Goal: Task Accomplishment & Management: Manage account settings

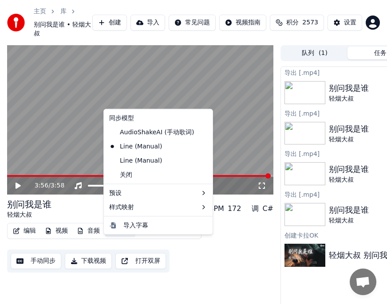
click at [119, 237] on button "字幕" at bounding box center [120, 231] width 30 height 12
click at [139, 132] on div "AudioShakeAI (手动歌词)" at bounding box center [151, 132] width 92 height 14
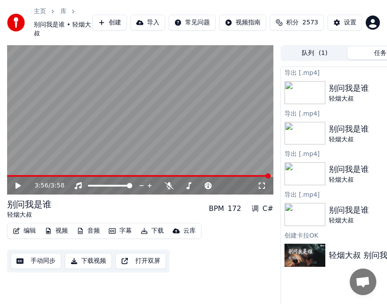
click at [123, 237] on button "字幕" at bounding box center [120, 231] width 30 height 12
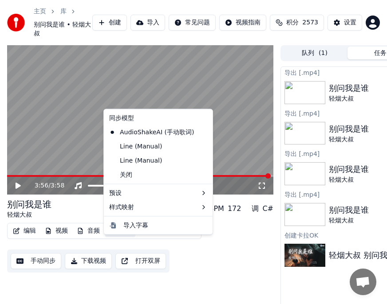
click at [52, 169] on video at bounding box center [140, 120] width 266 height 150
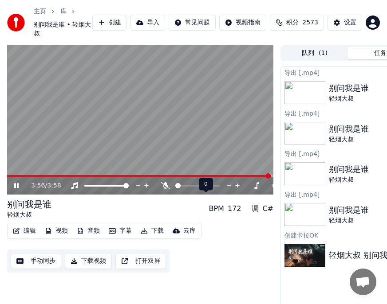
click at [165, 189] on icon at bounding box center [165, 185] width 9 height 7
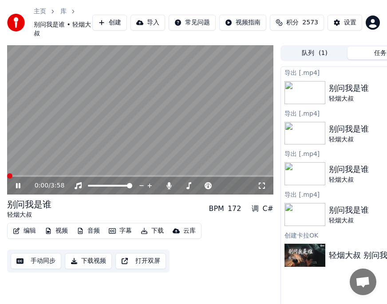
click at [7, 179] on span at bounding box center [9, 175] width 5 height 5
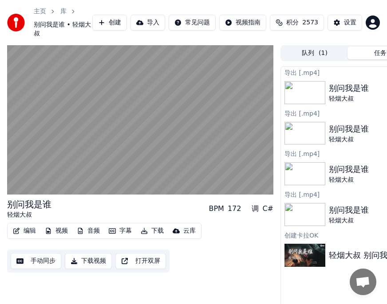
click at [245, 273] on div "编辑 视频 音频 字幕 下载 云库 手动同步 下载视频 打开双屏" at bounding box center [140, 248] width 266 height 50
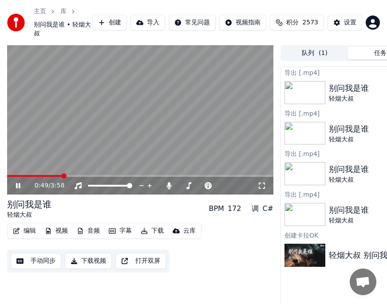
click at [123, 237] on button "字幕" at bounding box center [120, 231] width 30 height 12
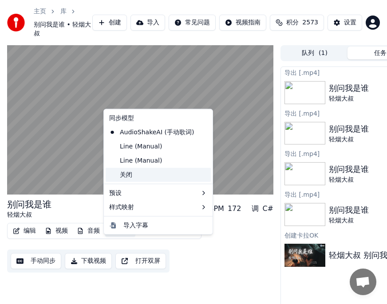
click at [129, 176] on div "关闭" at bounding box center [157, 175] width 105 height 14
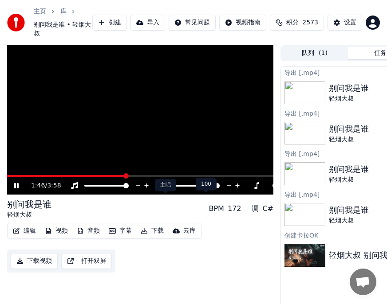
click at [168, 189] on icon at bounding box center [165, 185] width 9 height 7
click at [230, 187] on icon at bounding box center [229, 186] width 4 height 1
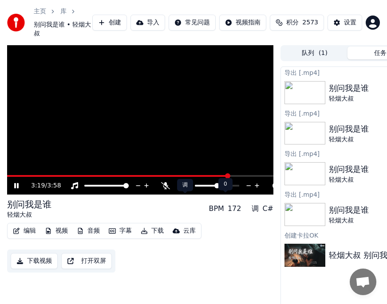
click at [184, 189] on icon at bounding box center [184, 185] width 9 height 7
click at [205, 190] on div at bounding box center [224, 185] width 71 height 9
click at [185, 189] on icon at bounding box center [185, 185] width 5 height 7
click at [248, 187] on icon at bounding box center [248, 186] width 4 height 1
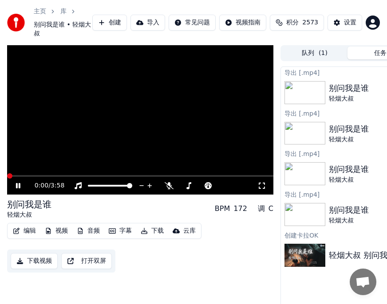
click at [7, 179] on span at bounding box center [9, 175] width 5 height 5
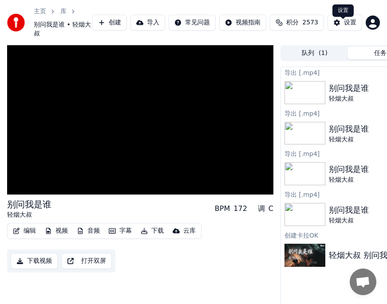
click at [348, 27] on div "设置" at bounding box center [350, 22] width 12 height 9
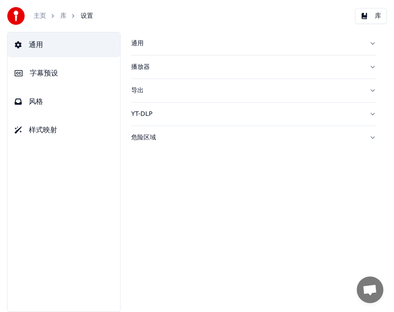
click at [43, 71] on span "字幕预设" at bounding box center [44, 73] width 28 height 11
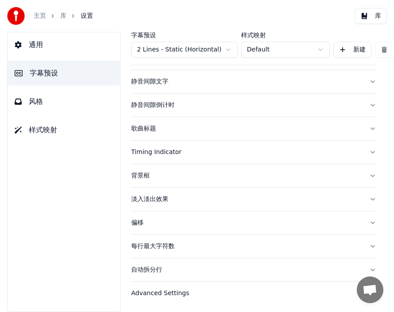
scroll to position [91, 0]
click at [136, 218] on div "偏移" at bounding box center [246, 222] width 231 height 9
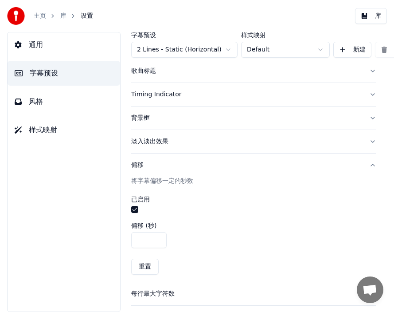
scroll to position [151, 0]
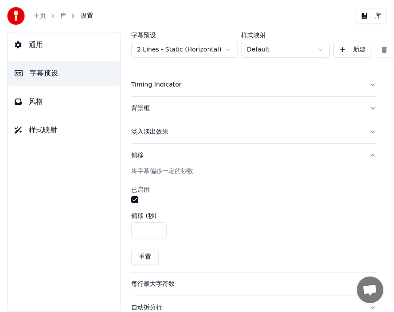
click at [137, 227] on input "****" at bounding box center [148, 230] width 35 height 16
type input "***"
click at [267, 218] on div "偏移 (秒) ***" at bounding box center [253, 225] width 245 height 26
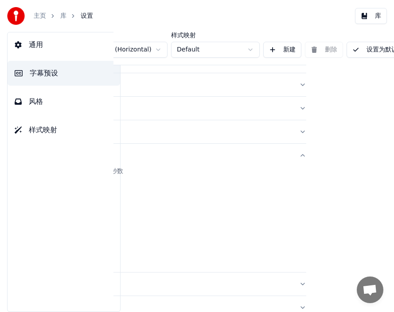
scroll to position [151, 98]
click at [359, 52] on button "设置为默认" at bounding box center [365, 50] width 57 height 16
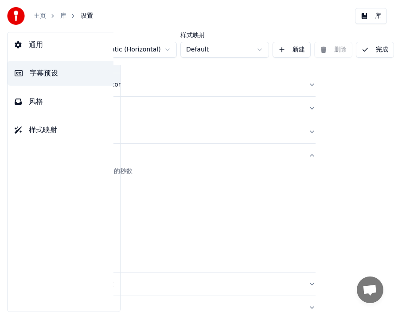
click at [362, 52] on button "完成" at bounding box center [375, 50] width 38 height 16
click at [370, 49] on button "完成" at bounding box center [375, 50] width 38 height 16
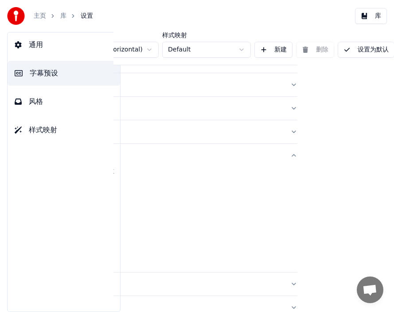
click at [222, 246] on div "将字幕偏移一定的秒数 已启用 偏移 (秒) *** 重置" at bounding box center [174, 219] width 245 height 105
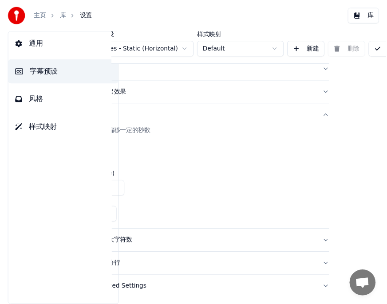
scroll to position [195, 0]
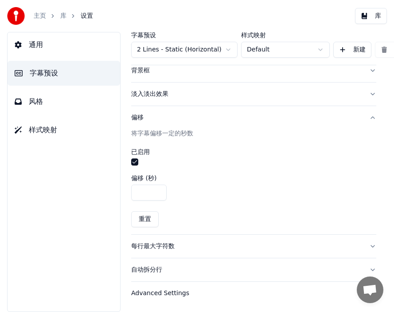
click at [64, 14] on link "库" at bounding box center [63, 16] width 6 height 9
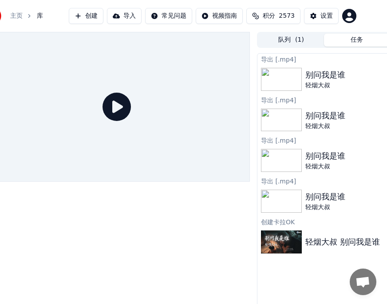
scroll to position [0, 93]
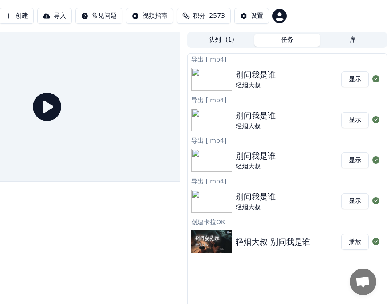
click at [352, 242] on button "播放" at bounding box center [354, 242] width 27 height 16
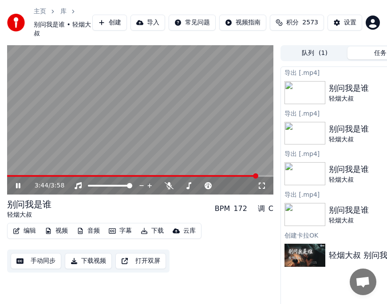
click at [121, 237] on button "字幕" at bounding box center [120, 231] width 30 height 12
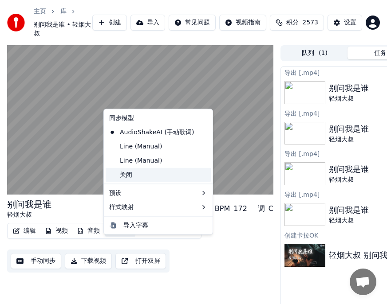
click at [124, 175] on div "关闭" at bounding box center [157, 175] width 105 height 14
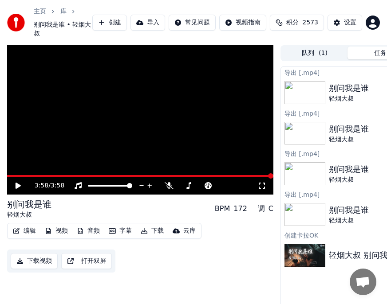
click at [154, 237] on button "下载" at bounding box center [152, 231] width 30 height 12
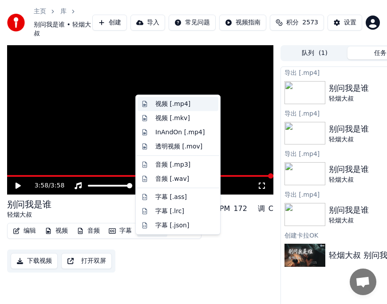
click at [161, 101] on div "视频 [.mp4]" at bounding box center [172, 104] width 35 height 9
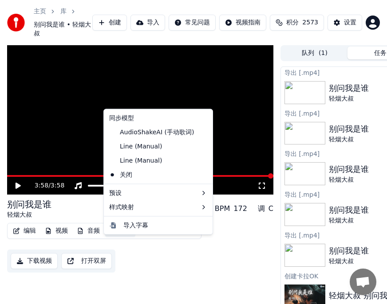
click at [122, 237] on button "字幕" at bounding box center [120, 231] width 30 height 12
click at [128, 148] on div "Line (Manual)" at bounding box center [135, 146] width 60 height 14
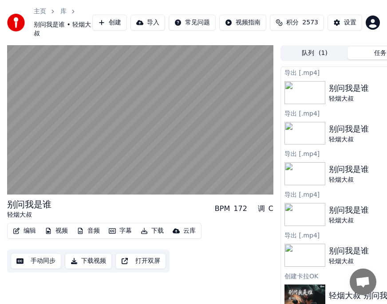
click at [159, 237] on button "下载" at bounding box center [152, 231] width 30 height 12
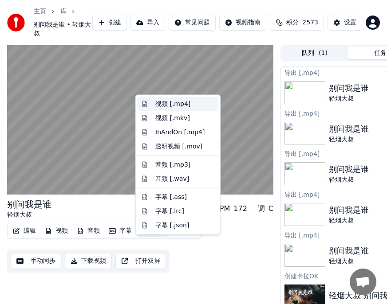
click at [168, 101] on div "视频 [.mp4]" at bounding box center [172, 104] width 35 height 9
